Goal: Information Seeking & Learning: Obtain resource

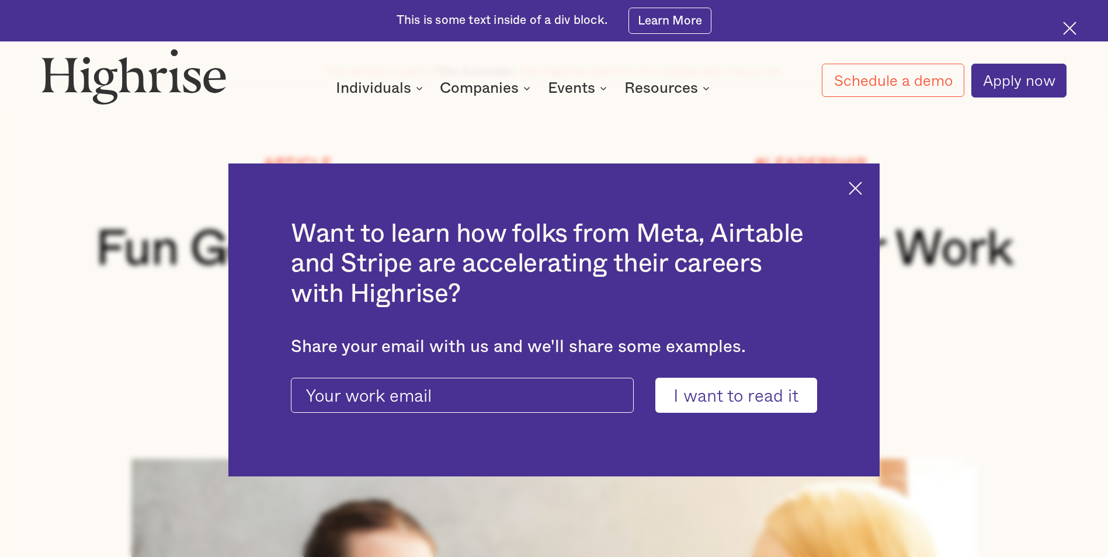
scroll to position [292, 0]
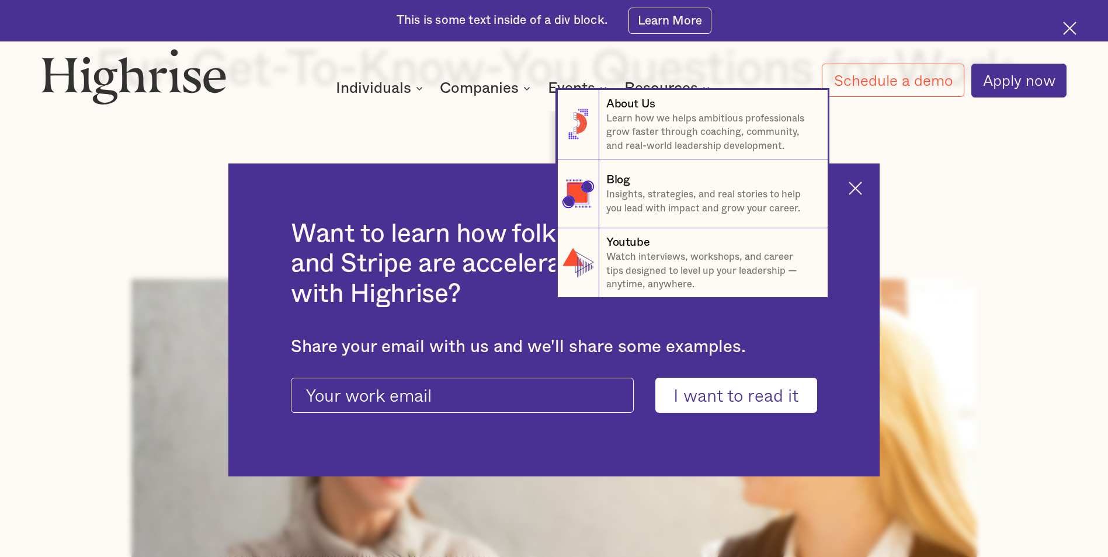
click at [863, 186] on nav "8 About Us Learn how we helps ambitious professionals grow faster through coach…" at bounding box center [554, 194] width 1108 height 208
click at [862, 187] on nav "8 About Us Learn how we helps ambitious professionals grow faster through coach…" at bounding box center [554, 194] width 1108 height 208
click at [863, 190] on nav "8 About Us Learn how we helps ambitious professionals grow faster through coach…" at bounding box center [554, 194] width 1108 height 208
click at [343, 103] on nav "8 About Us Learn how we helps ambitious professionals grow faster through coach…" at bounding box center [554, 194] width 1108 height 208
click at [467, 101] on nav "8 About Us Learn how we helps ambitious professionals grow faster through coach…" at bounding box center [554, 194] width 1108 height 208
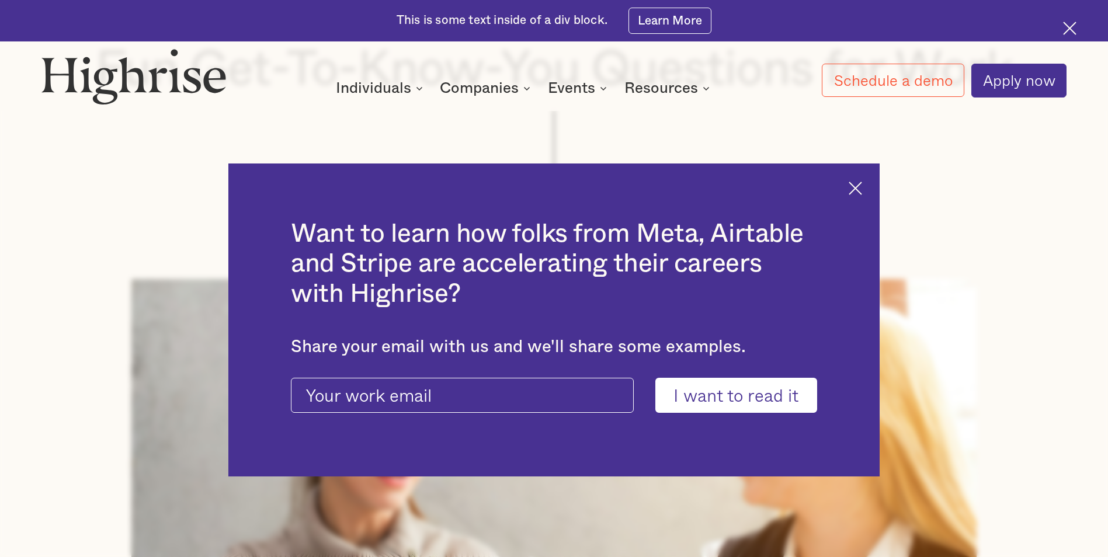
click at [858, 189] on img at bounding box center [855, 188] width 13 height 13
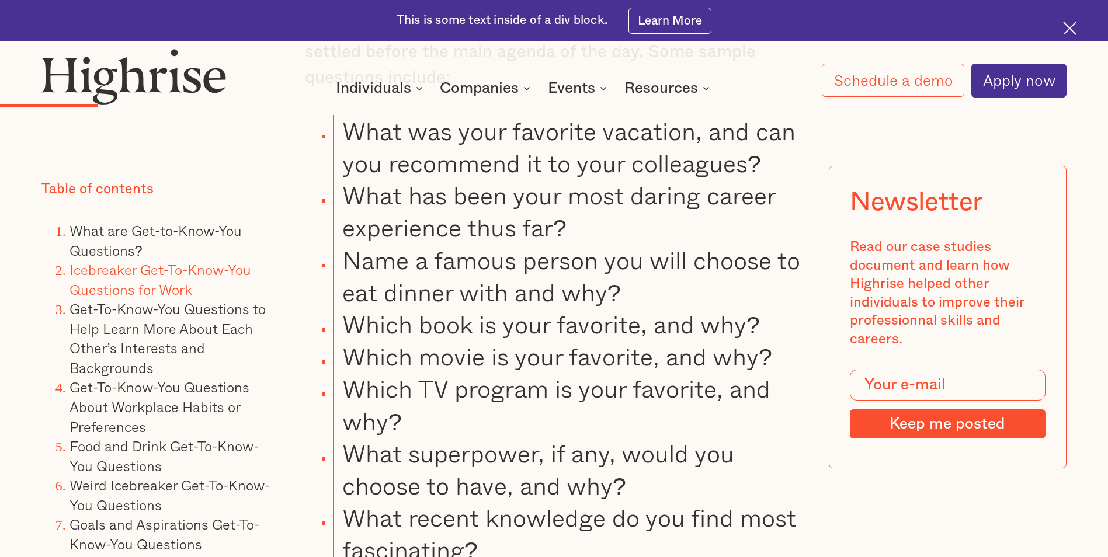
scroll to position [2454, 0]
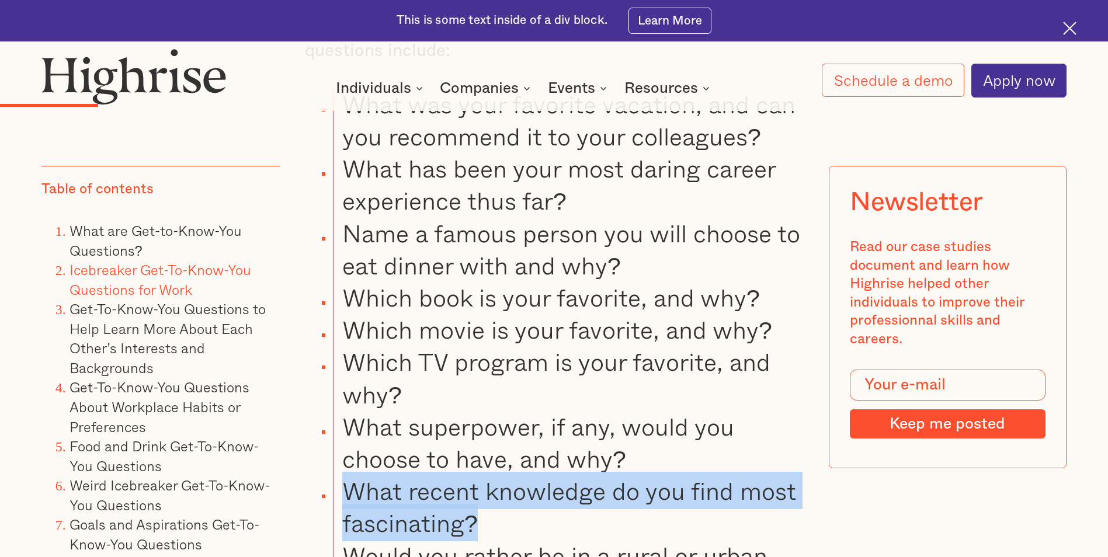
drag, startPoint x: 483, startPoint y: 494, endPoint x: 349, endPoint y: 469, distance: 136.1
click at [349, 475] on li "What recent knowledge do you find most fascinating?" at bounding box center [568, 507] width 470 height 64
copy li "What recent knowledge do you find most fascinating?"
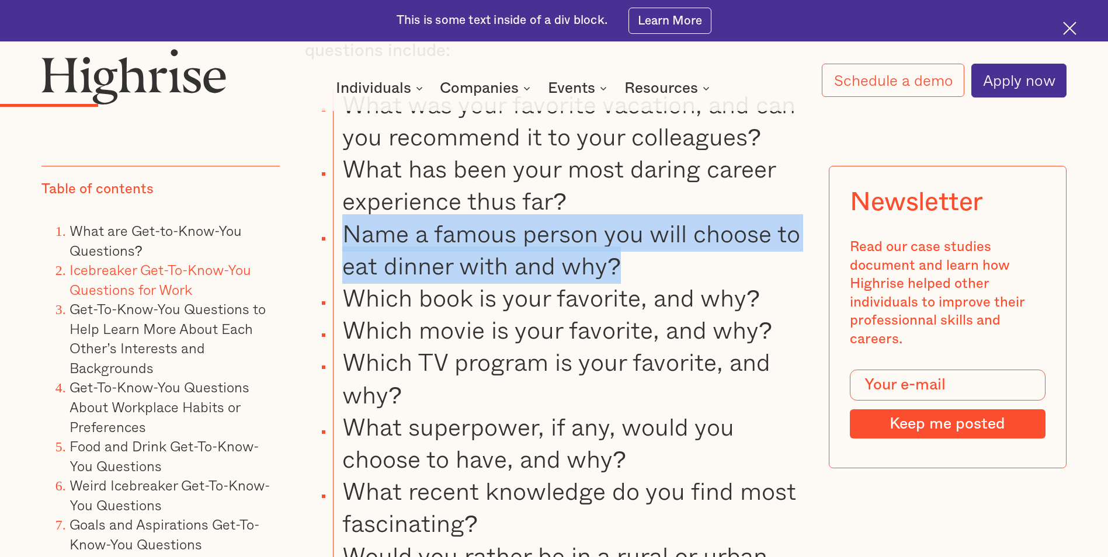
drag, startPoint x: 624, startPoint y: 221, endPoint x: 346, endPoint y: 202, distance: 278.2
click at [346, 217] on li "Name a famous person you will choose to eat dinner with and why?" at bounding box center [568, 249] width 470 height 64
copy li "Name a famous person you will choose to eat dinner with and why?"
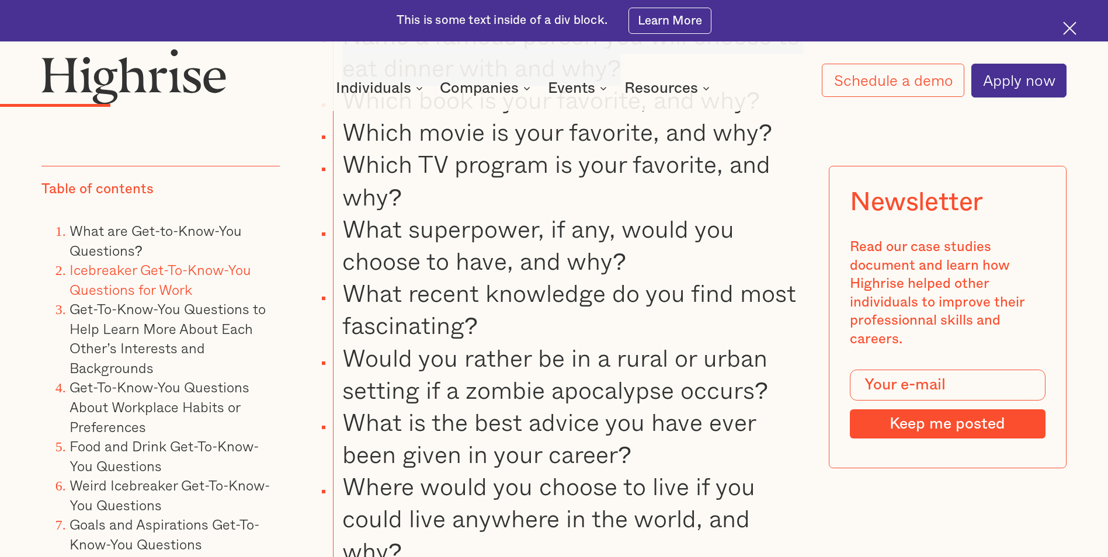
scroll to position [2687, 0]
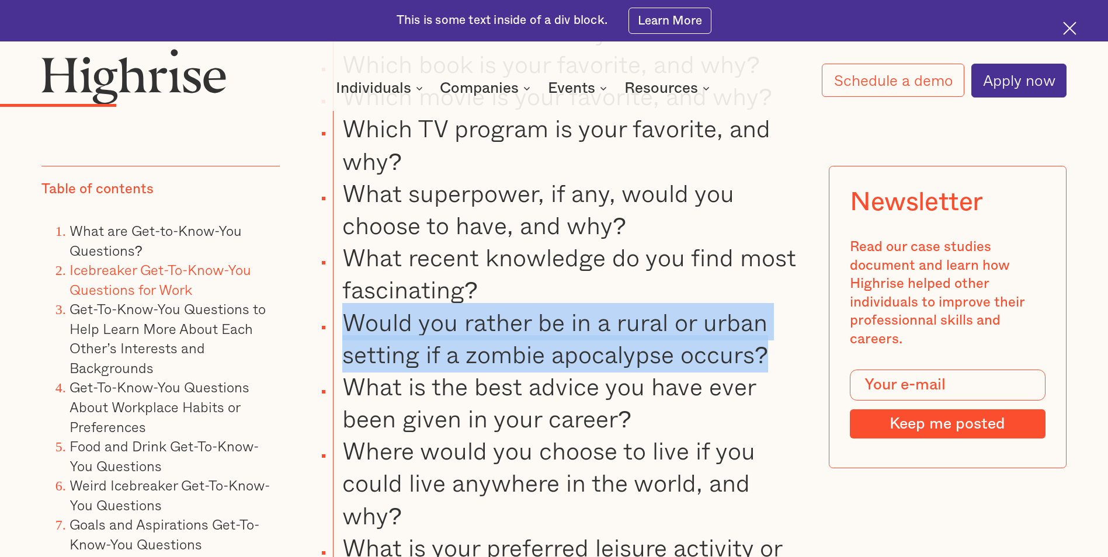
drag, startPoint x: 776, startPoint y: 325, endPoint x: 350, endPoint y: 296, distance: 426.9
click at [350, 306] on li "Would you rather be in a rural or urban setting if a zombie apocalypse occurs?" at bounding box center [568, 338] width 470 height 64
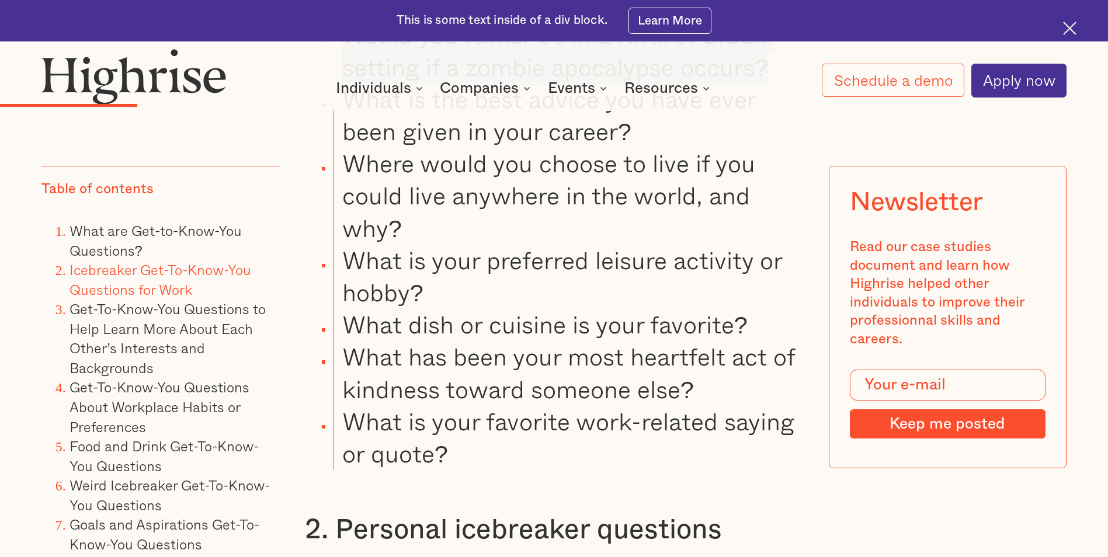
scroll to position [2980, 0]
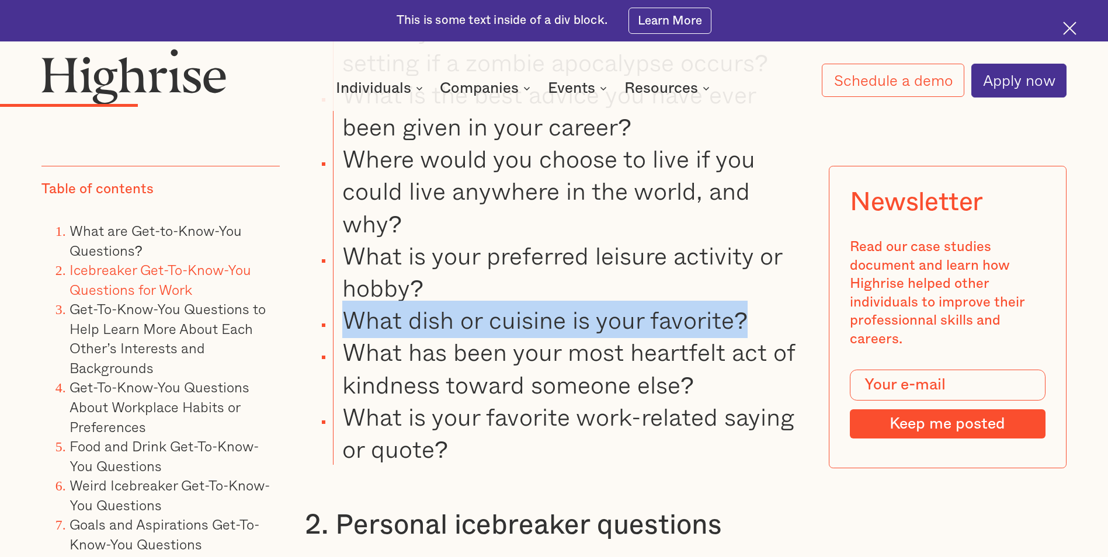
drag, startPoint x: 752, startPoint y: 292, endPoint x: 352, endPoint y: 296, distance: 400.2
click at [352, 304] on li "What dish or cuisine is your favorite?" at bounding box center [568, 320] width 470 height 32
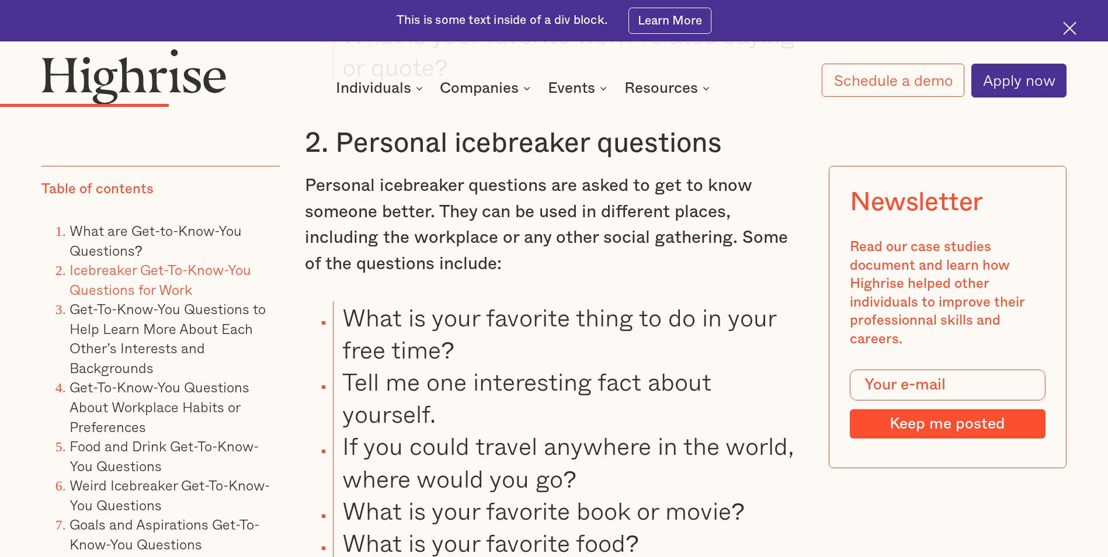
scroll to position [3389, 0]
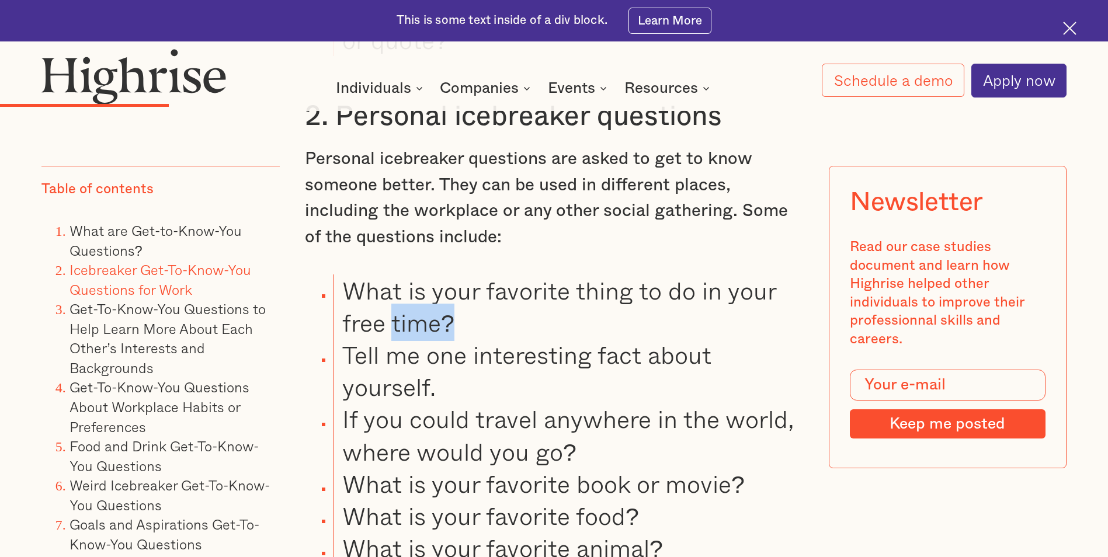
drag, startPoint x: 493, startPoint y: 308, endPoint x: 391, endPoint y: 294, distance: 102.0
click at [391, 294] on li "What is your favorite thing to do in your free time?" at bounding box center [568, 307] width 470 height 64
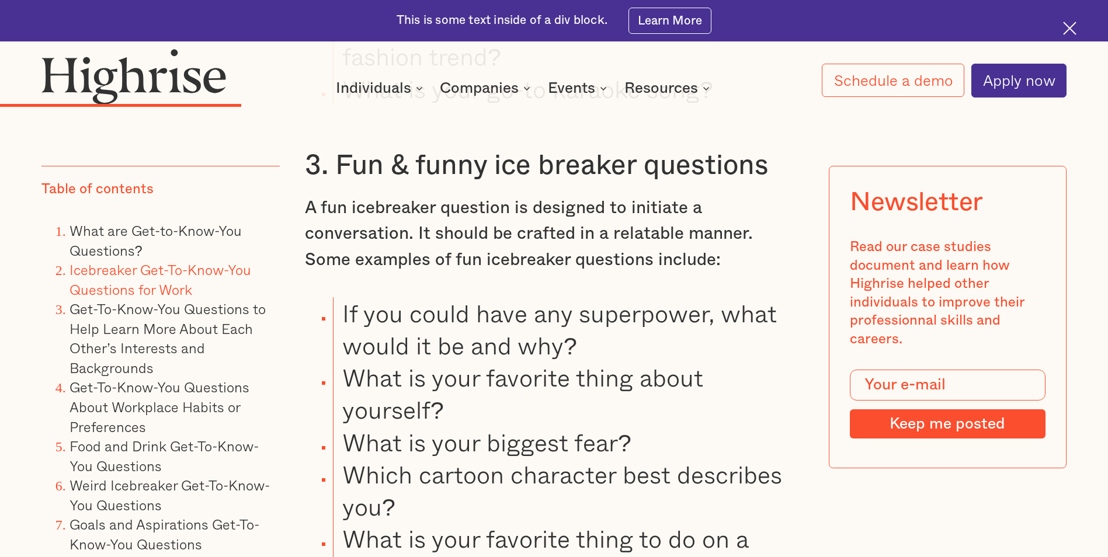
scroll to position [4382, 0]
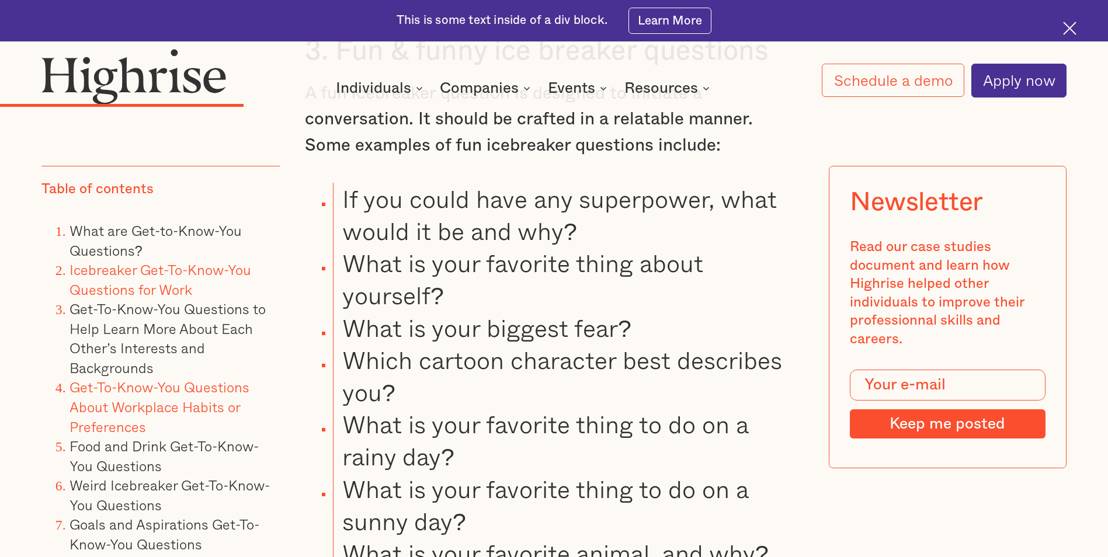
click at [162, 399] on link "Get-To-Know-You Questions About Workplace Habits or Preferences" at bounding box center [160, 407] width 180 height 61
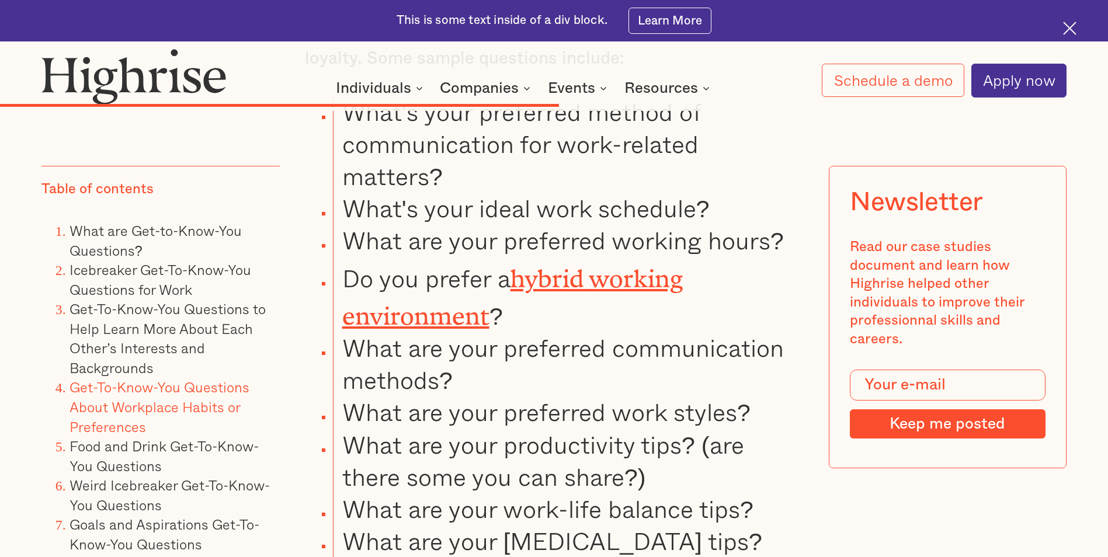
scroll to position [8714, 0]
